Goal: Information Seeking & Learning: Find specific page/section

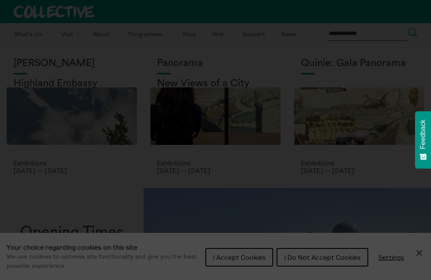
click at [303, 254] on section "**********" at bounding box center [215, 140] width 431 height 280
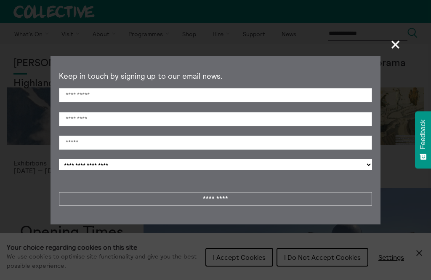
click at [384, 45] on span "+" at bounding box center [396, 44] width 25 height 25
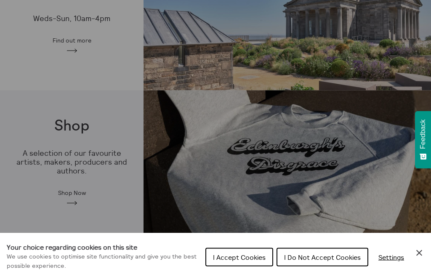
scroll to position [242, 0]
click at [308, 262] on span "I Do Not Accept Cookies" at bounding box center [322, 257] width 77 height 8
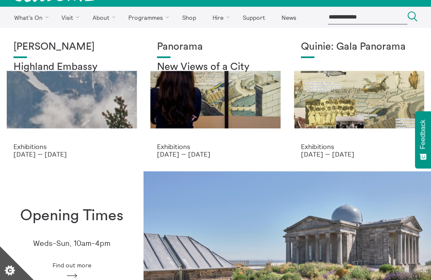
scroll to position [0, 0]
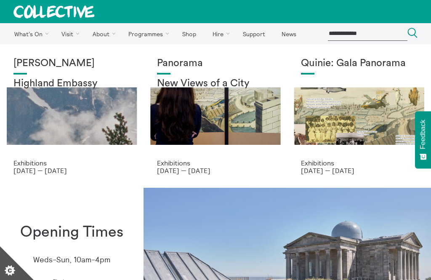
click at [337, 35] on input "search" at bounding box center [368, 34] width 80 height 14
type input "**********"
click at [413, 34] on button "Search Close" at bounding box center [413, 33] width 10 height 11
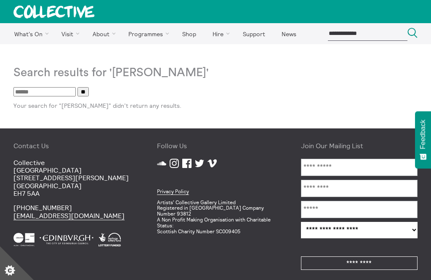
click at [184, 35] on link "Shop" at bounding box center [189, 33] width 29 height 21
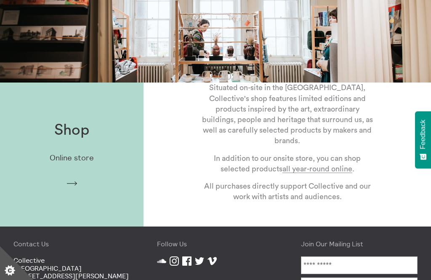
scroll to position [105, 0]
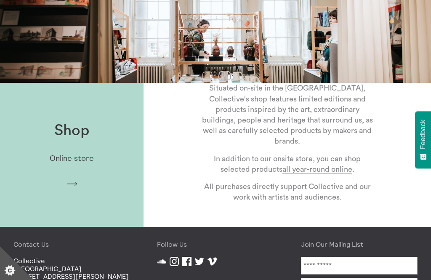
click at [72, 162] on p "Online store" at bounding box center [72, 158] width 44 height 9
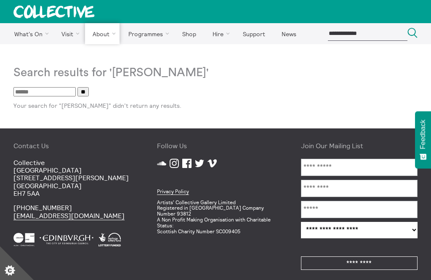
click at [0, 0] on link "About Us" at bounding box center [0, 0] width 0 height 0
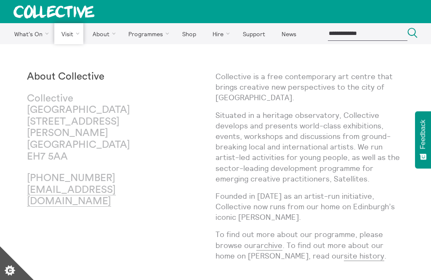
click at [0, 0] on link "Find Us" at bounding box center [0, 0] width 0 height 0
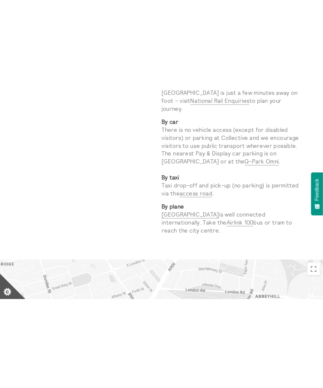
scroll to position [322, 0]
